Goal: Answer question/provide support

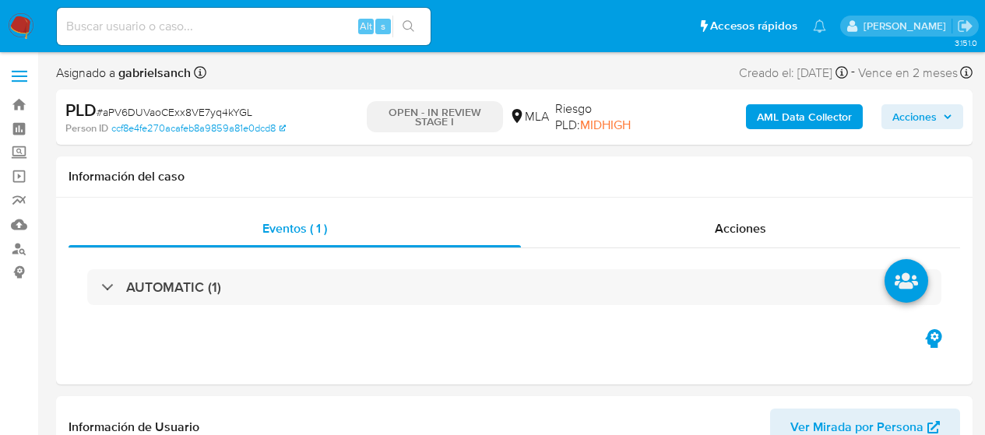
select select "10"
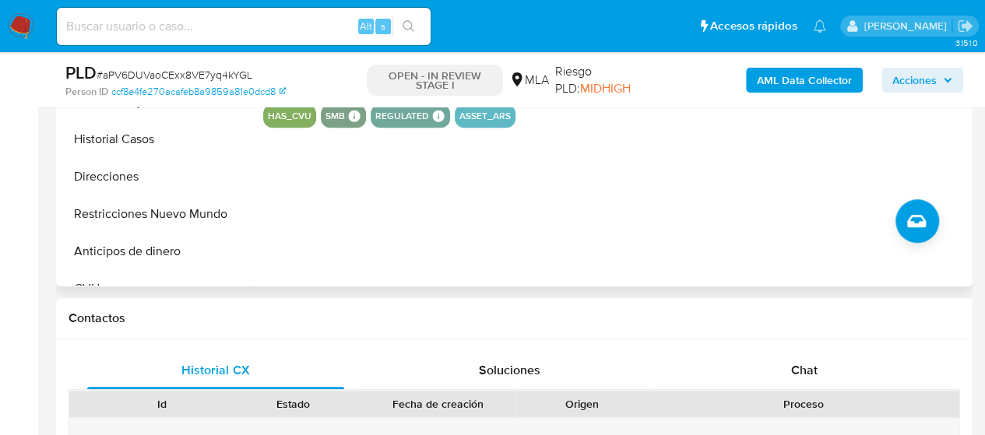
scroll to position [623, 0]
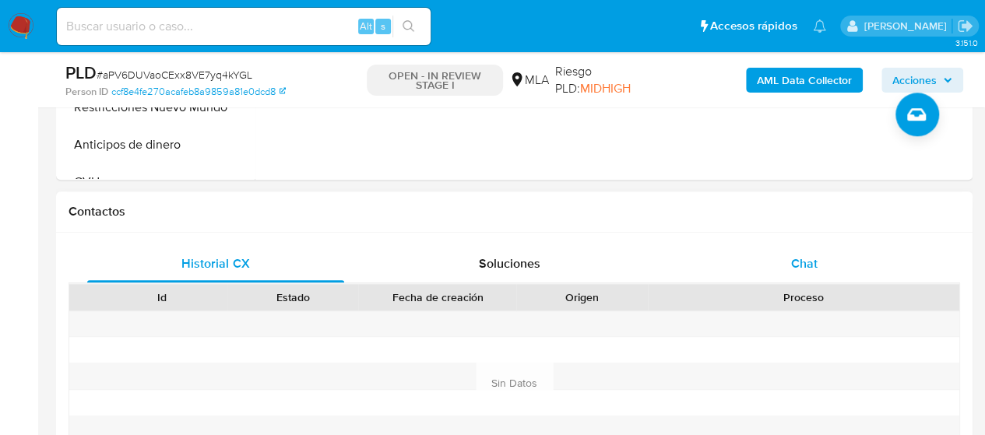
click at [790, 256] on div "Chat" at bounding box center [804, 263] width 257 height 37
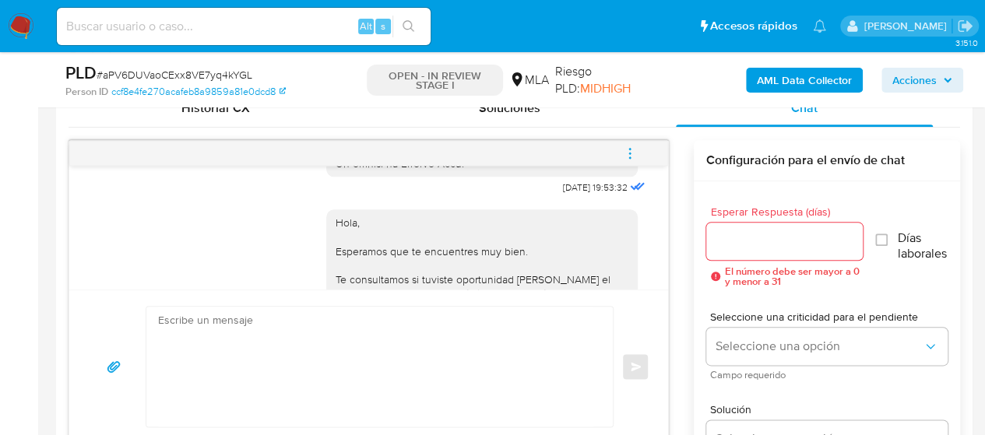
scroll to position [1216, 0]
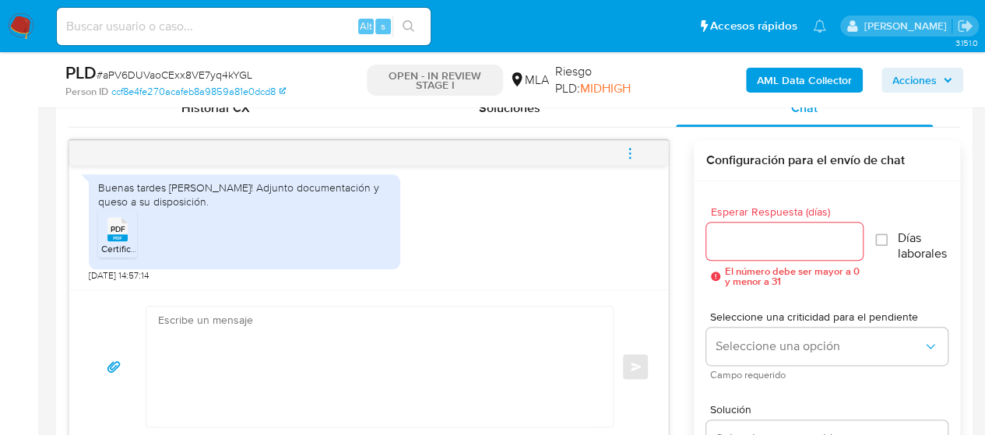
click at [218, 361] on textarea at bounding box center [375, 367] width 435 height 120
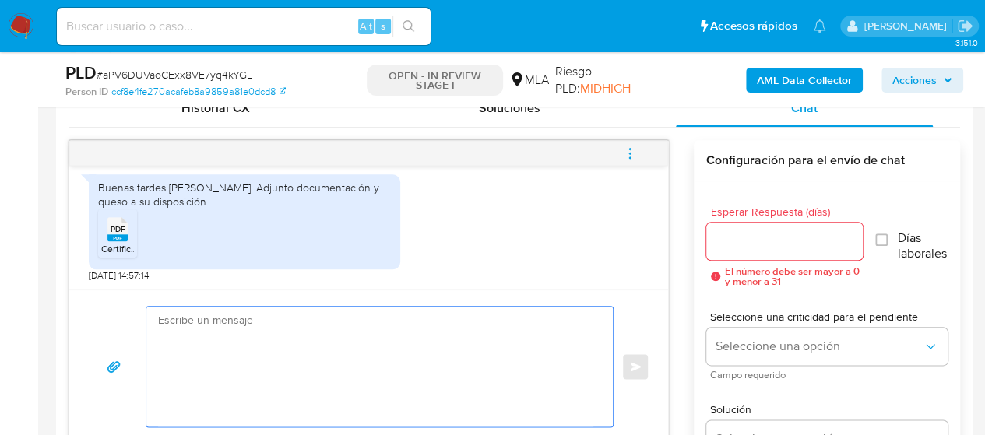
paste textarea "Hola, muchas gracias por tu respuesta. En función de las operaciones registrada…"
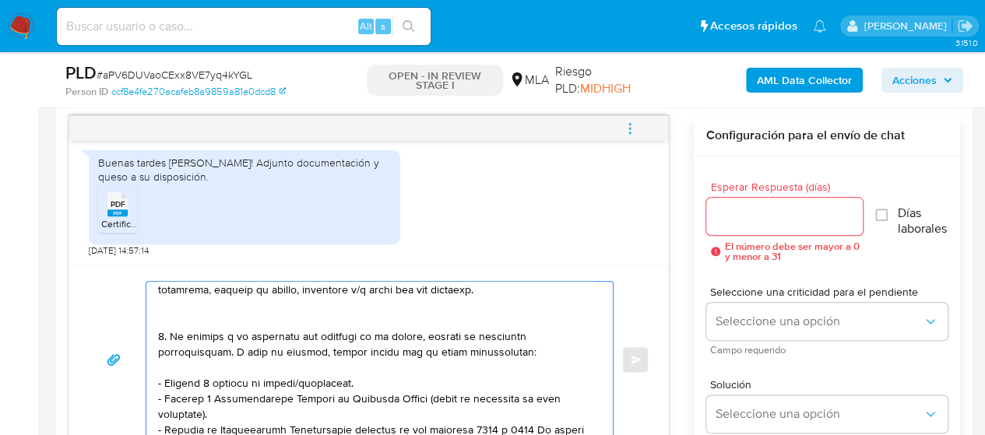
scroll to position [0, 0]
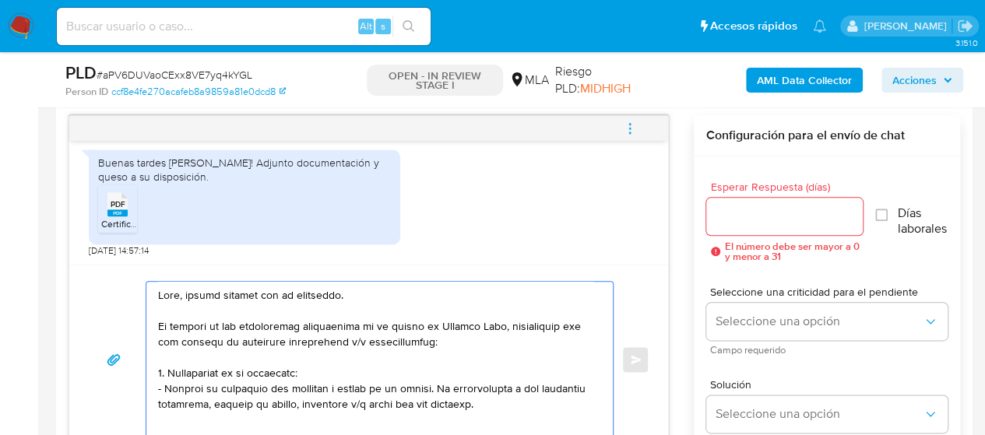
drag, startPoint x: 180, startPoint y: 326, endPoint x: 505, endPoint y: 329, distance: 324.7
click at [505, 329] on textarea at bounding box center [375, 360] width 435 height 156
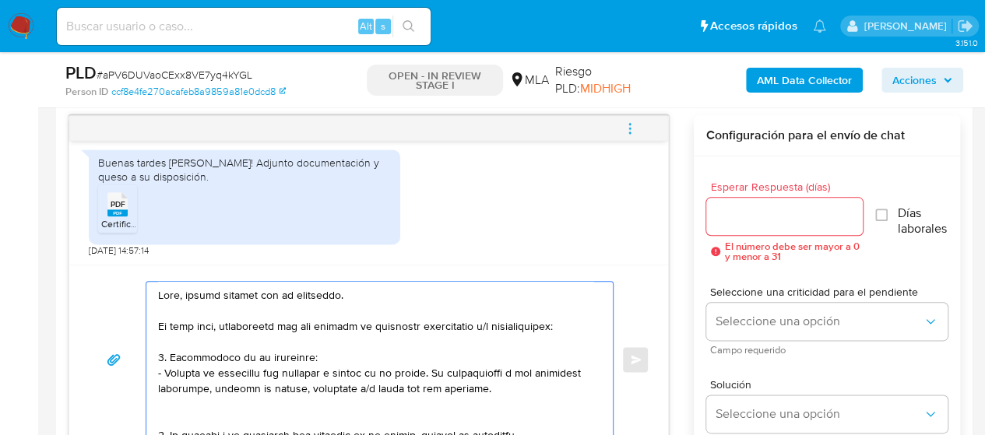
click at [274, 404] on textarea at bounding box center [375, 360] width 435 height 156
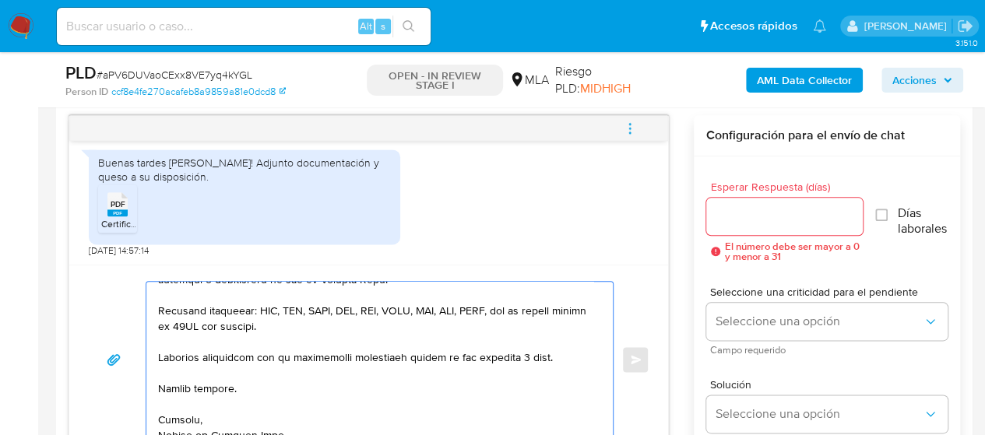
scroll to position [556, 0]
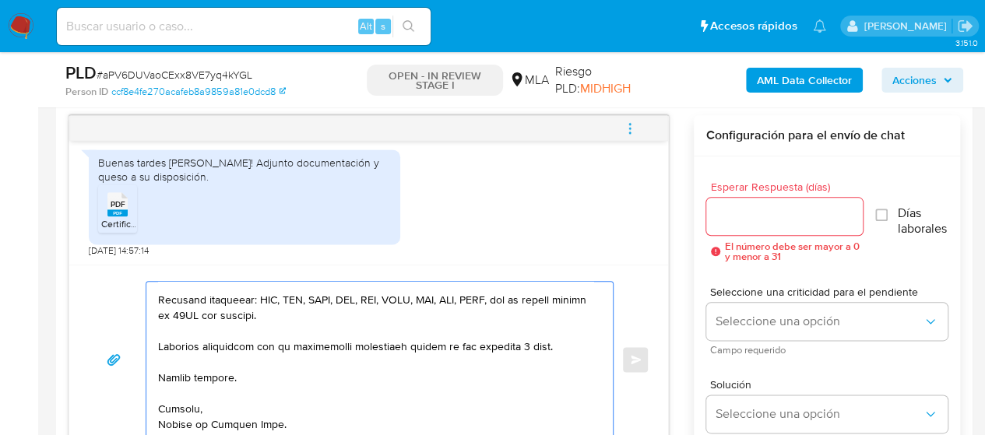
type textarea "Hola, muchas gracias por tu respuesta. En este caso, necesitamos que nos brinde…"
click at [751, 226] on div at bounding box center [784, 216] width 157 height 37
click at [748, 225] on div at bounding box center [784, 216] width 157 height 37
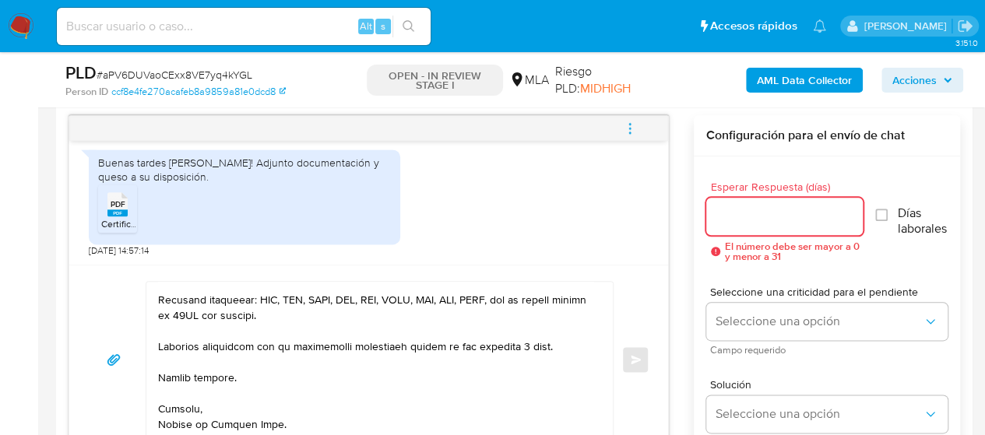
drag, startPoint x: 749, startPoint y: 220, endPoint x: 744, endPoint y: 247, distance: 27.8
click at [749, 220] on input "Esperar Respuesta (días)" at bounding box center [784, 216] width 157 height 20
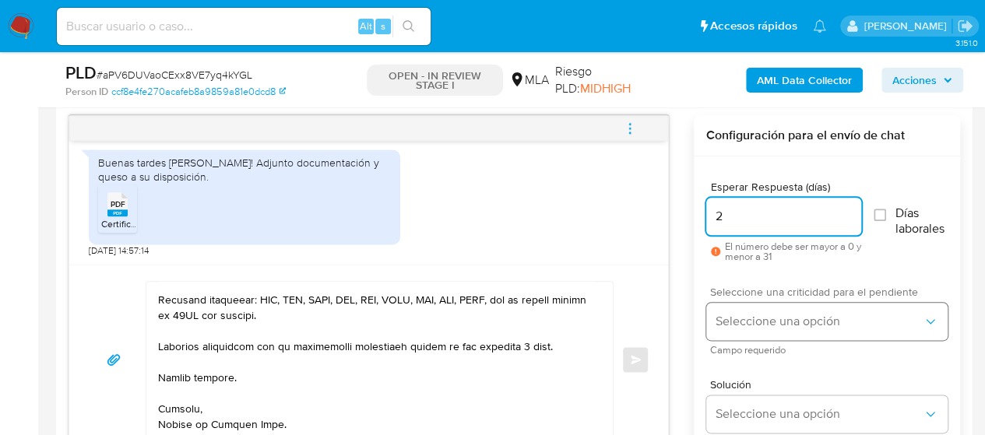
type input "2"
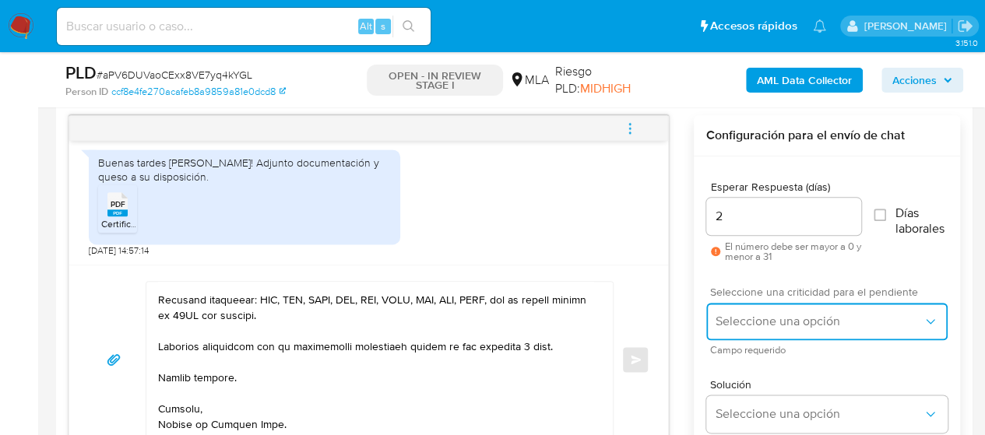
click at [730, 328] on button "Seleccione una opción" at bounding box center [826, 321] width 241 height 37
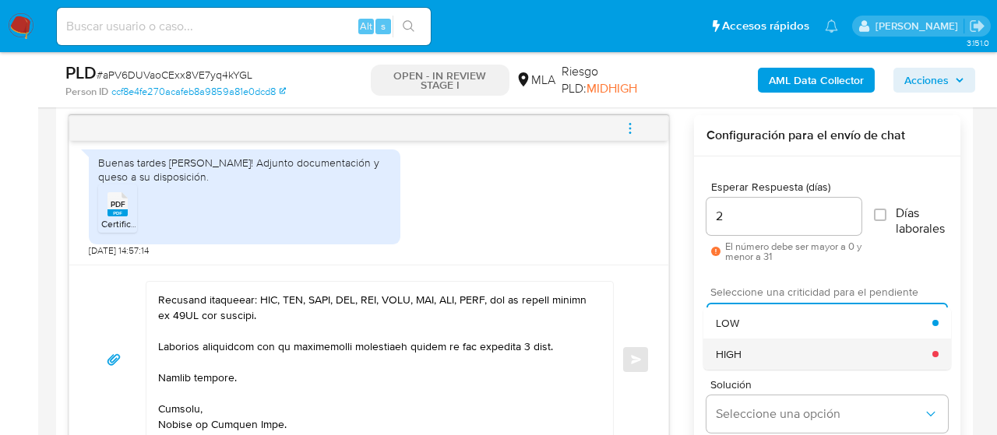
click at [746, 343] on div "HIGH" at bounding box center [824, 354] width 216 height 31
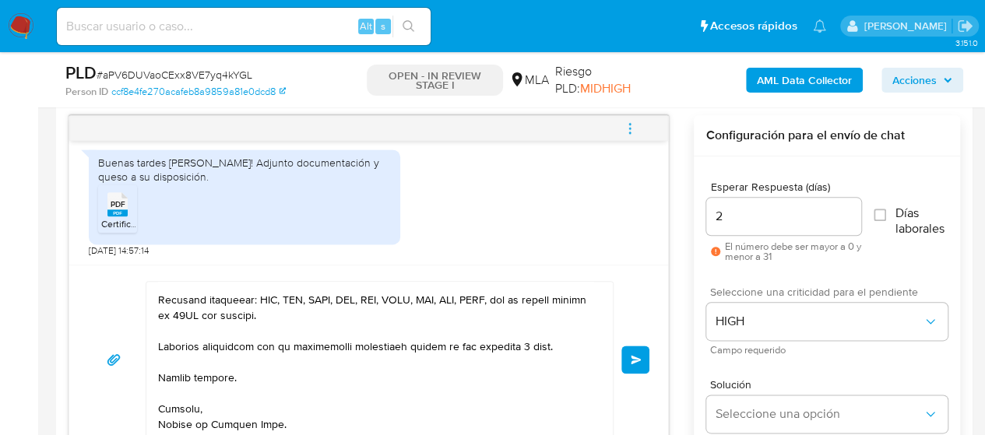
click at [632, 357] on span "Enviar" at bounding box center [636, 359] width 11 height 9
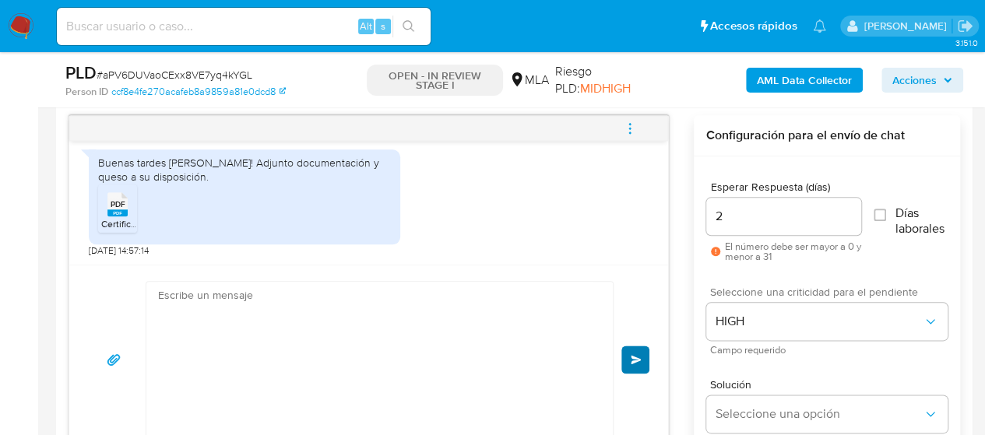
scroll to position [1998, 0]
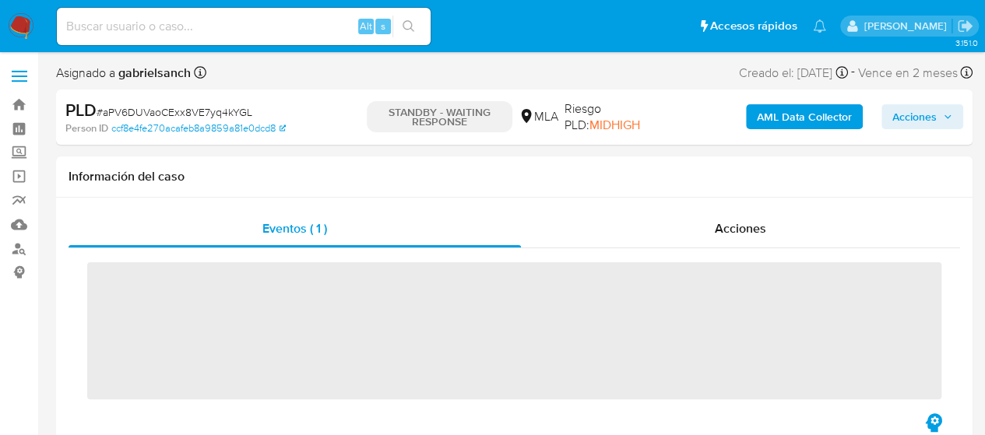
click at [161, 18] on input at bounding box center [244, 26] width 374 height 20
paste input "WcQvSAedX4JpguHqxyyXoY4L"
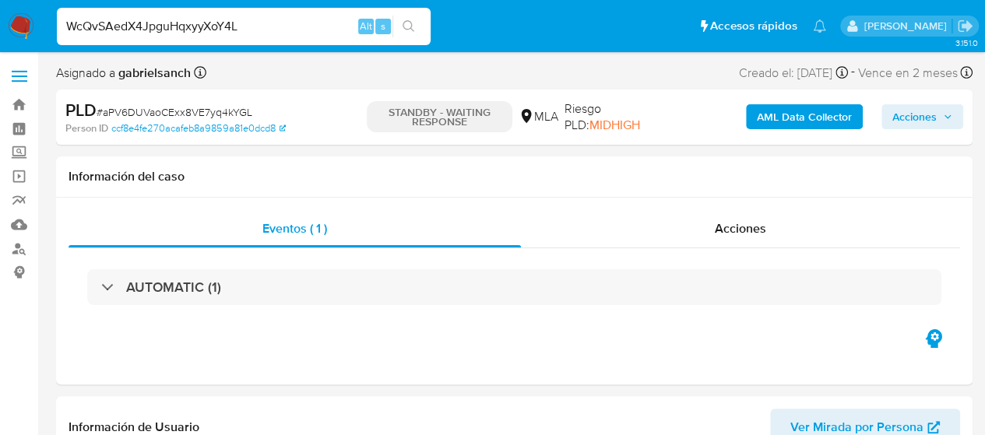
type input "WcQvSAedX4JpguHqxyyXoY4L"
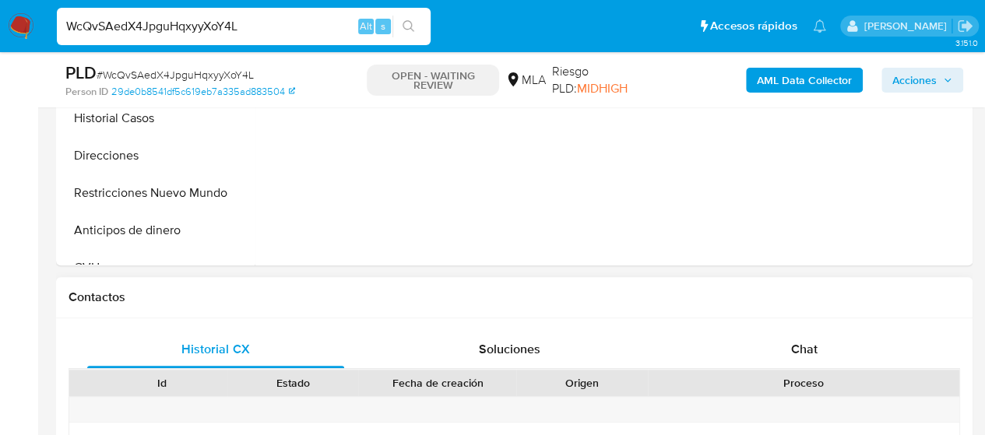
scroll to position [545, 0]
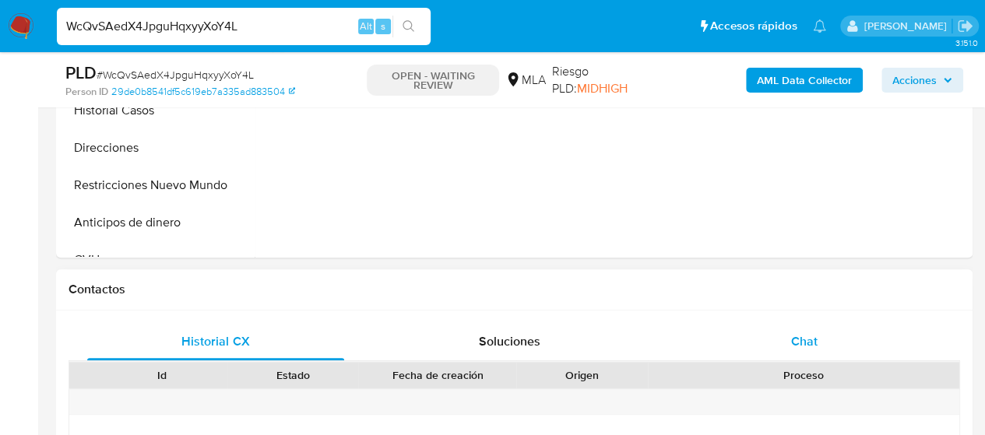
select select "10"
click at [797, 359] on div "Historial CX Soluciones Chat" at bounding box center [515, 342] width 892 height 38
click at [791, 356] on div "Chat" at bounding box center [804, 341] width 257 height 37
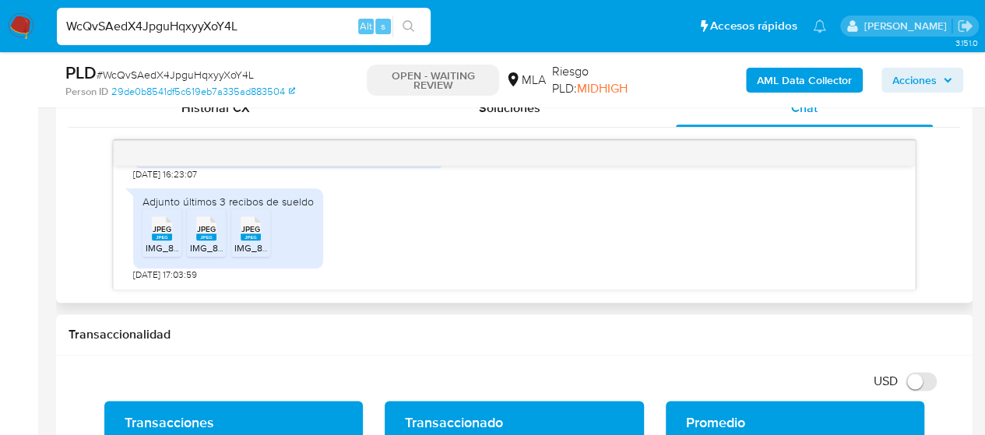
scroll to position [1296, 0]
click at [156, 236] on rect at bounding box center [162, 237] width 20 height 7
click at [201, 238] on rect at bounding box center [206, 237] width 20 height 7
click at [258, 239] on rect at bounding box center [251, 237] width 20 height 7
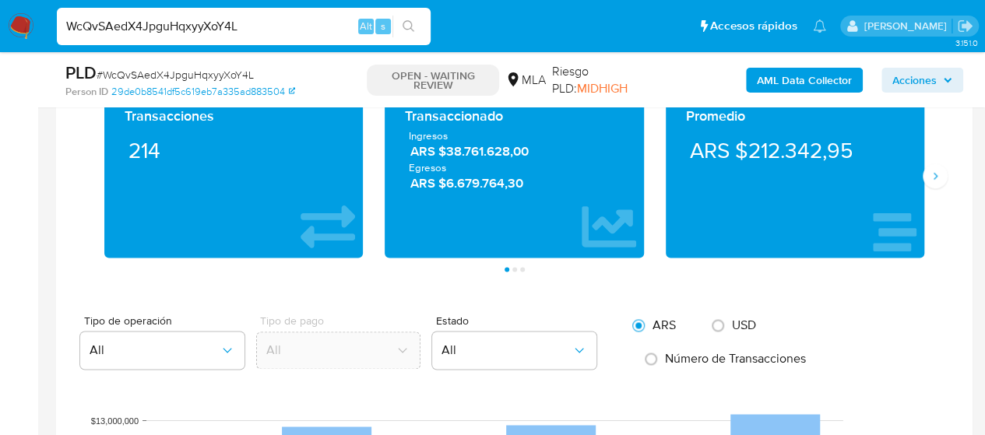
scroll to position [1012, 0]
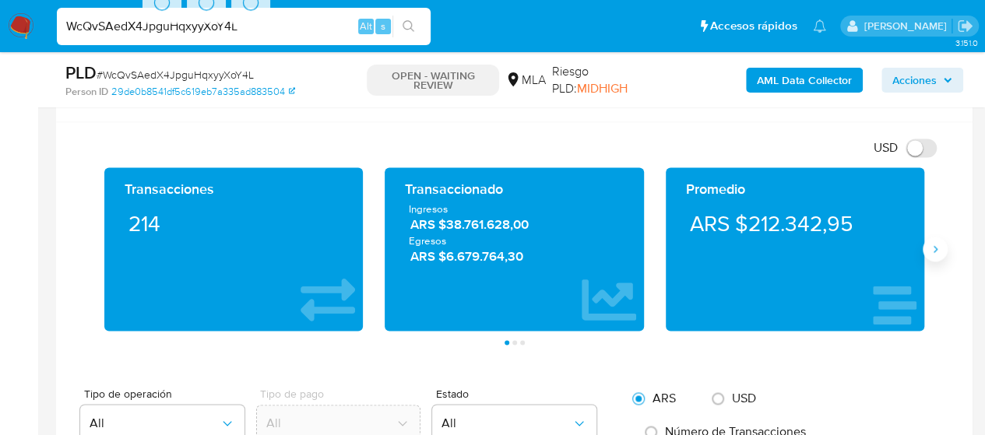
click at [939, 250] on icon "Siguiente" at bounding box center [935, 249] width 12 height 12
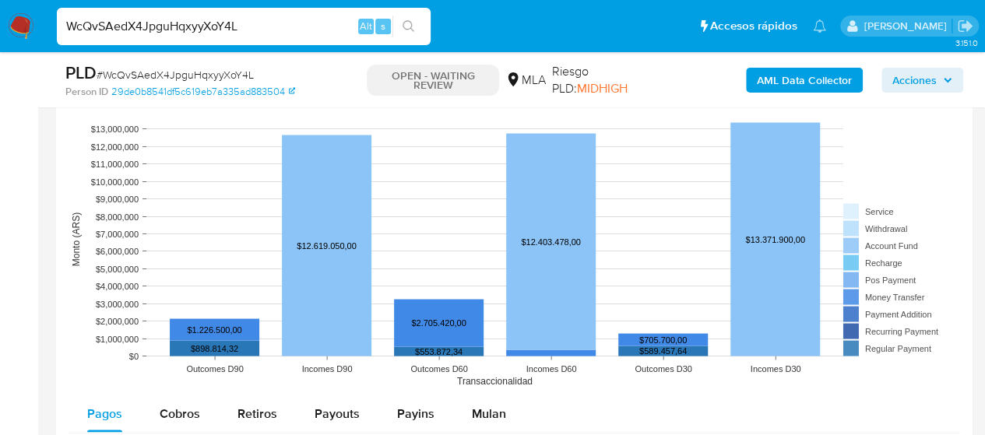
scroll to position [1479, 0]
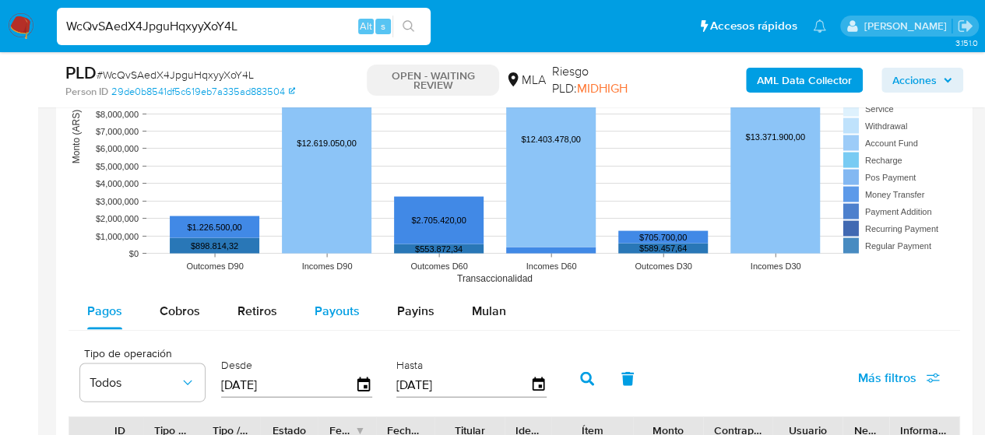
click at [311, 308] on button "Payouts" at bounding box center [337, 311] width 83 height 37
select select "10"
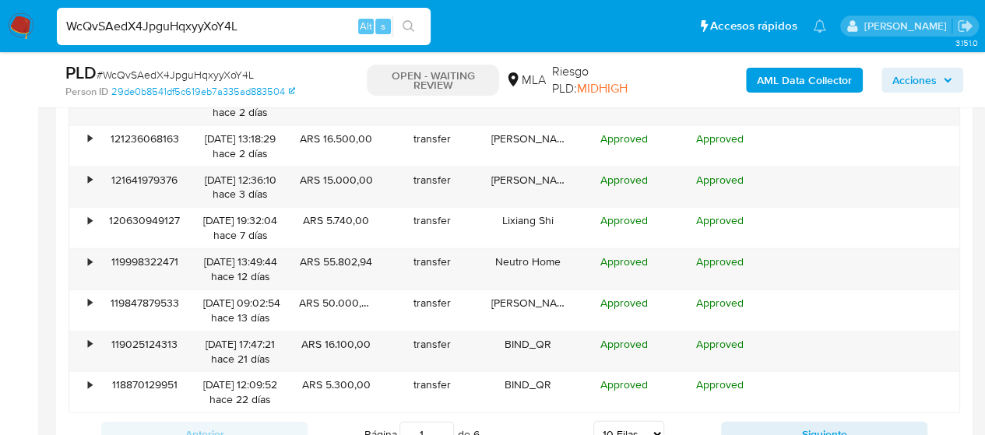
scroll to position [1947, 0]
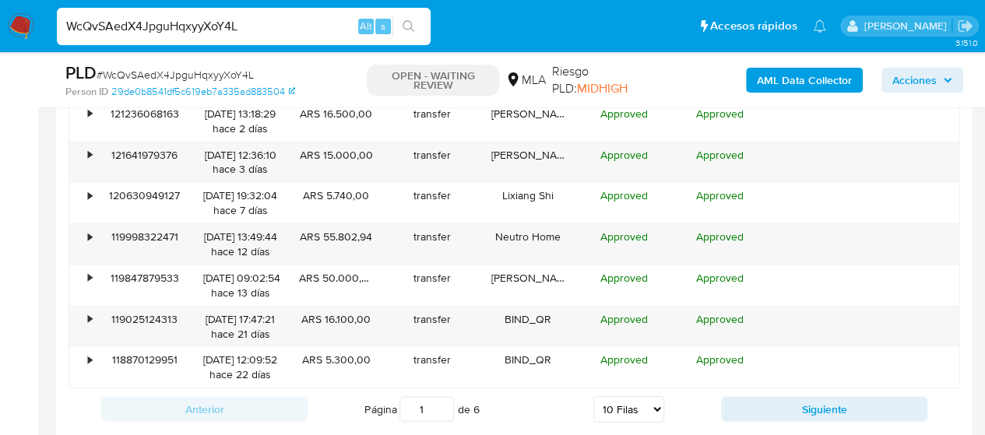
click at [800, 389] on div "Anterior Página 1 de 6 5 [PERSON_NAME] 10 [PERSON_NAME] 20 [PERSON_NAME] 25 [PE…" at bounding box center [515, 410] width 892 height 42
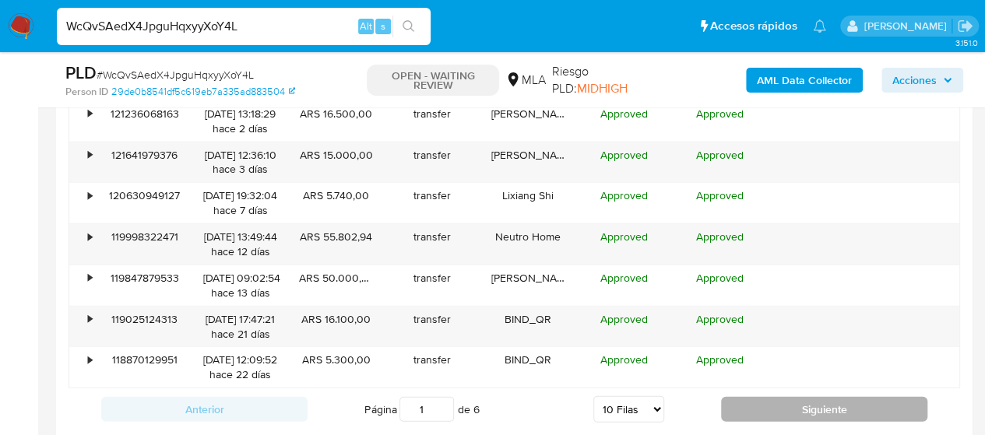
click at [804, 397] on button "Siguiente" at bounding box center [824, 409] width 206 height 25
type input "2"
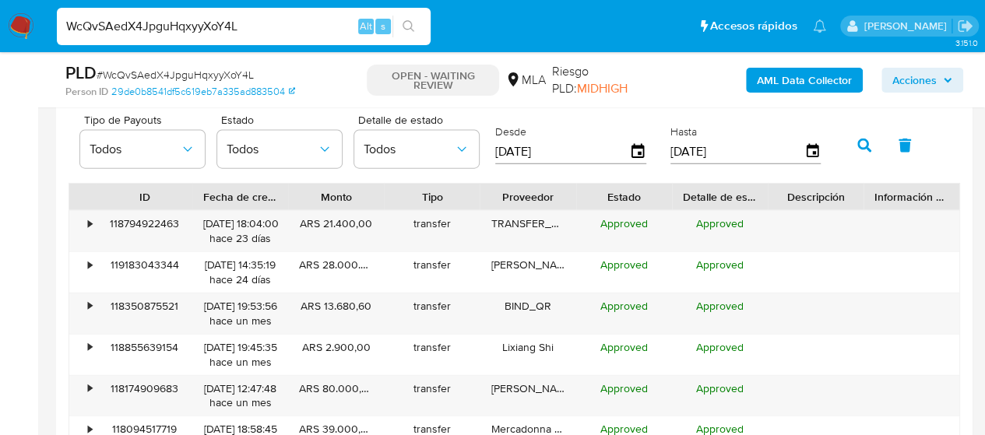
scroll to position [1791, 0]
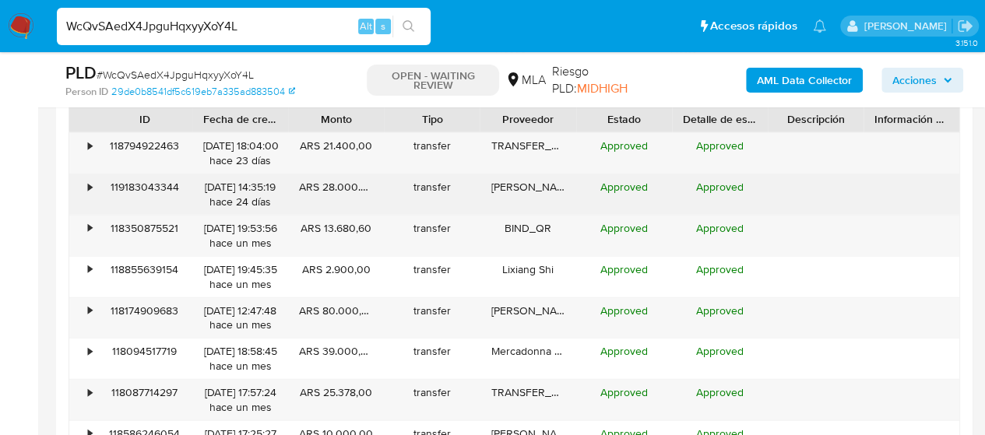
click at [85, 193] on div "•" at bounding box center [82, 194] width 27 height 40
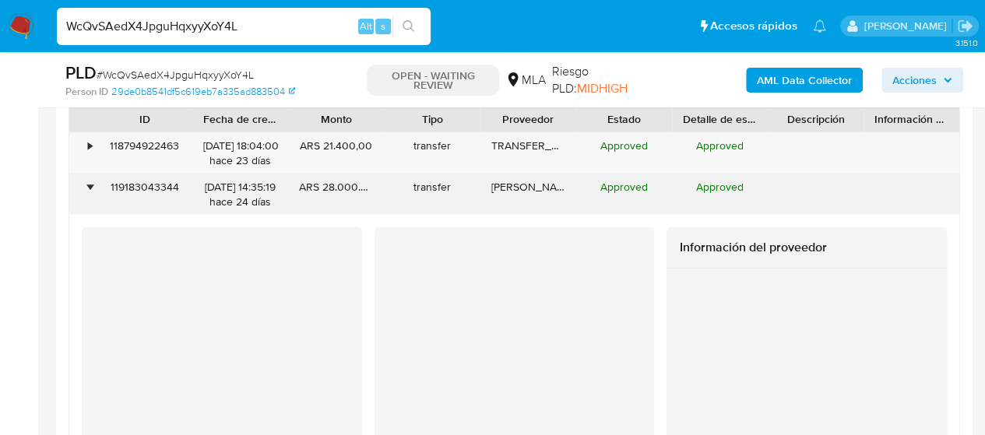
click at [84, 194] on div "•" at bounding box center [82, 194] width 27 height 40
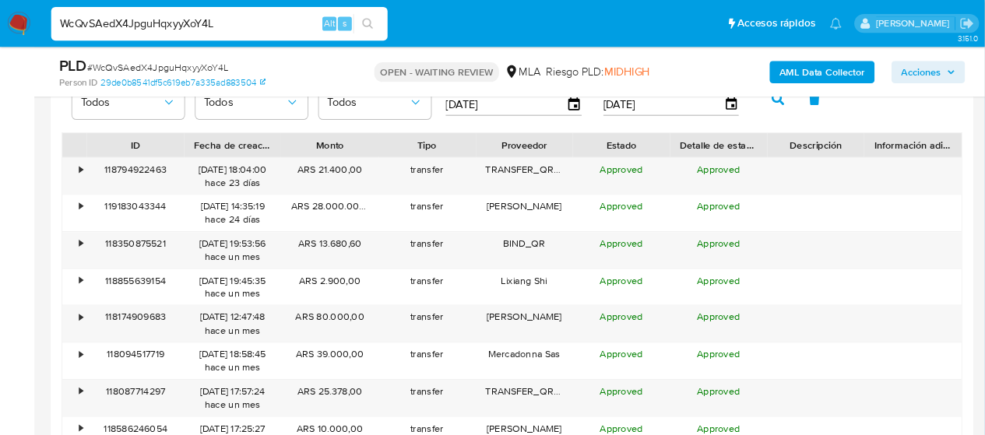
scroll to position [1185, 0]
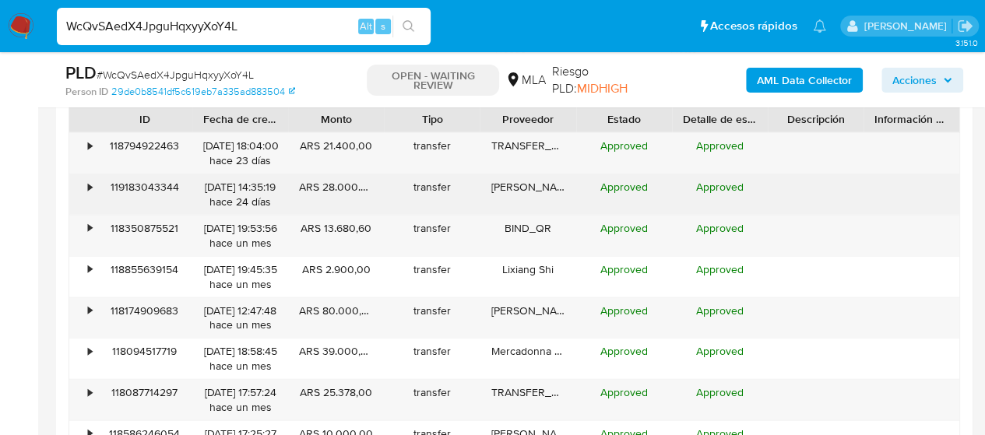
drag, startPoint x: 955, startPoint y: 0, endPoint x: 296, endPoint y: 196, distance: 687.4
click at [296, 196] on div "ARS 28.000.000,00" at bounding box center [336, 194] width 96 height 40
click at [92, 185] on div "•" at bounding box center [90, 187] width 4 height 15
